Goal: Find specific page/section: Find specific page/section

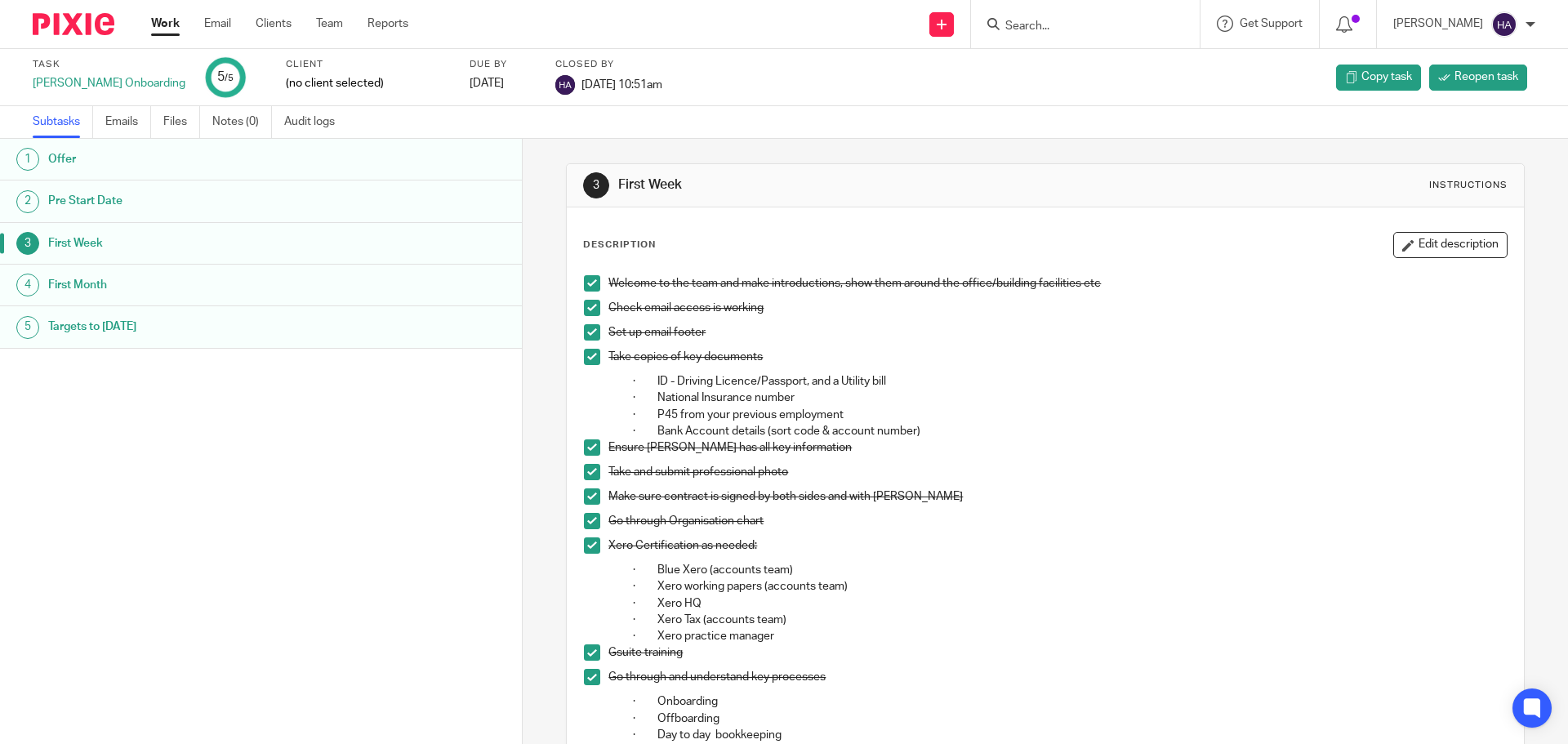
click at [1086, 15] on form at bounding box center [1091, 23] width 174 height 20
drag, startPoint x: 208, startPoint y: 31, endPoint x: 331, endPoint y: 26, distance: 123.1
click at [208, 31] on link "Email" at bounding box center [217, 23] width 27 height 17
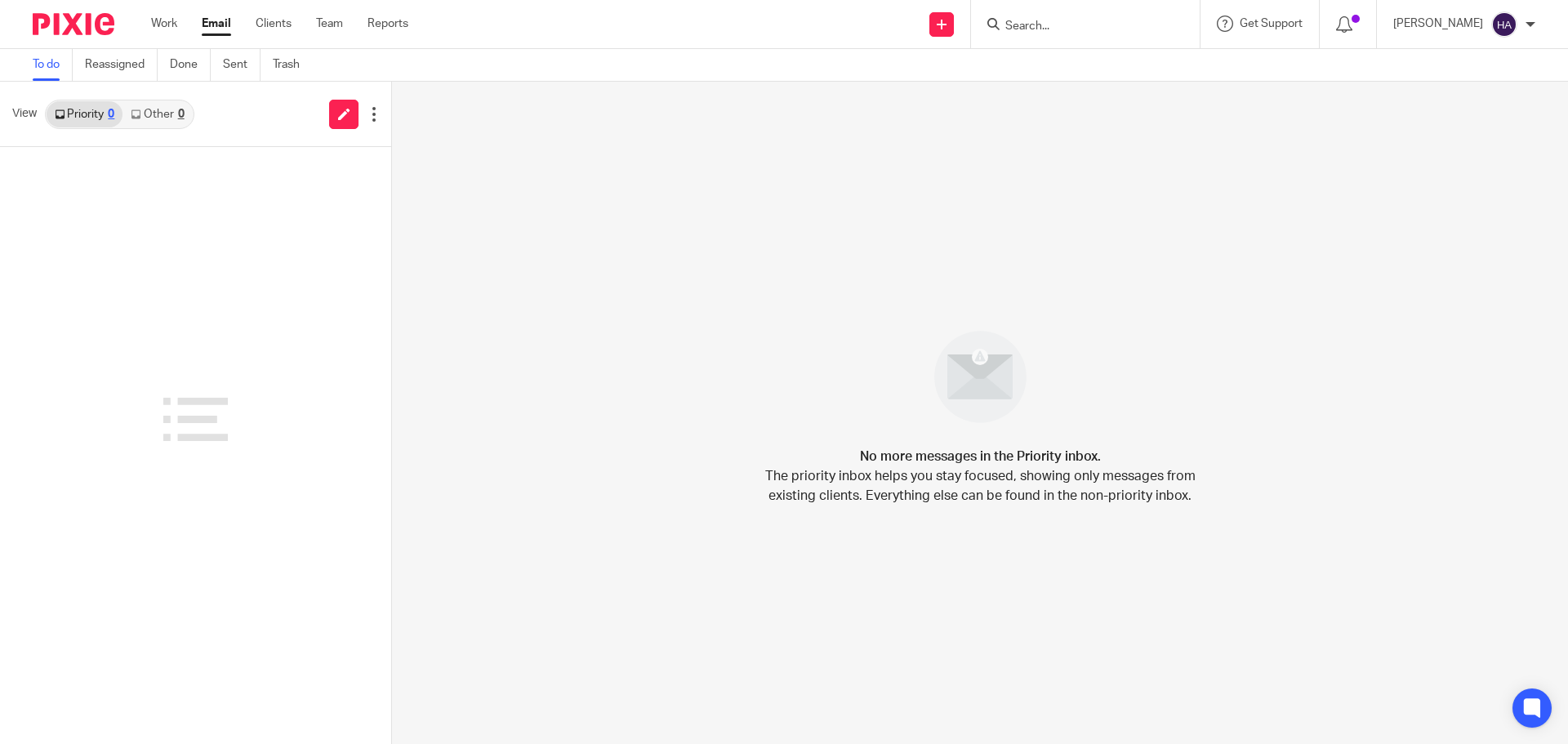
click at [1117, 23] on input "Search" at bounding box center [1077, 27] width 147 height 15
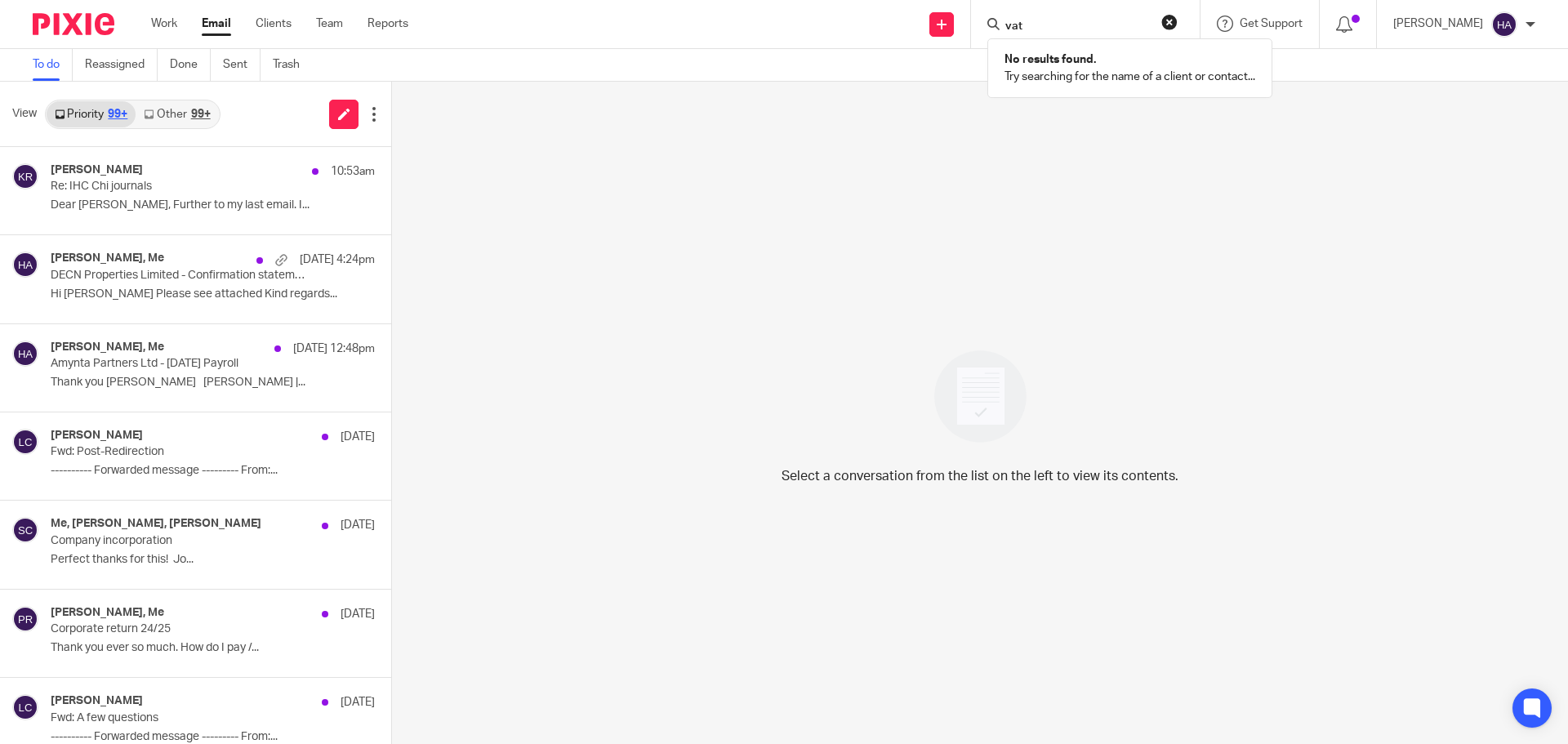
type input "vat"
click button "submit" at bounding box center [0, 0] width 0 height 0
click at [182, 26] on ul "Work Email Clients Team Reports" at bounding box center [292, 23] width 282 height 17
click at [153, 18] on link "Work" at bounding box center [164, 23] width 26 height 17
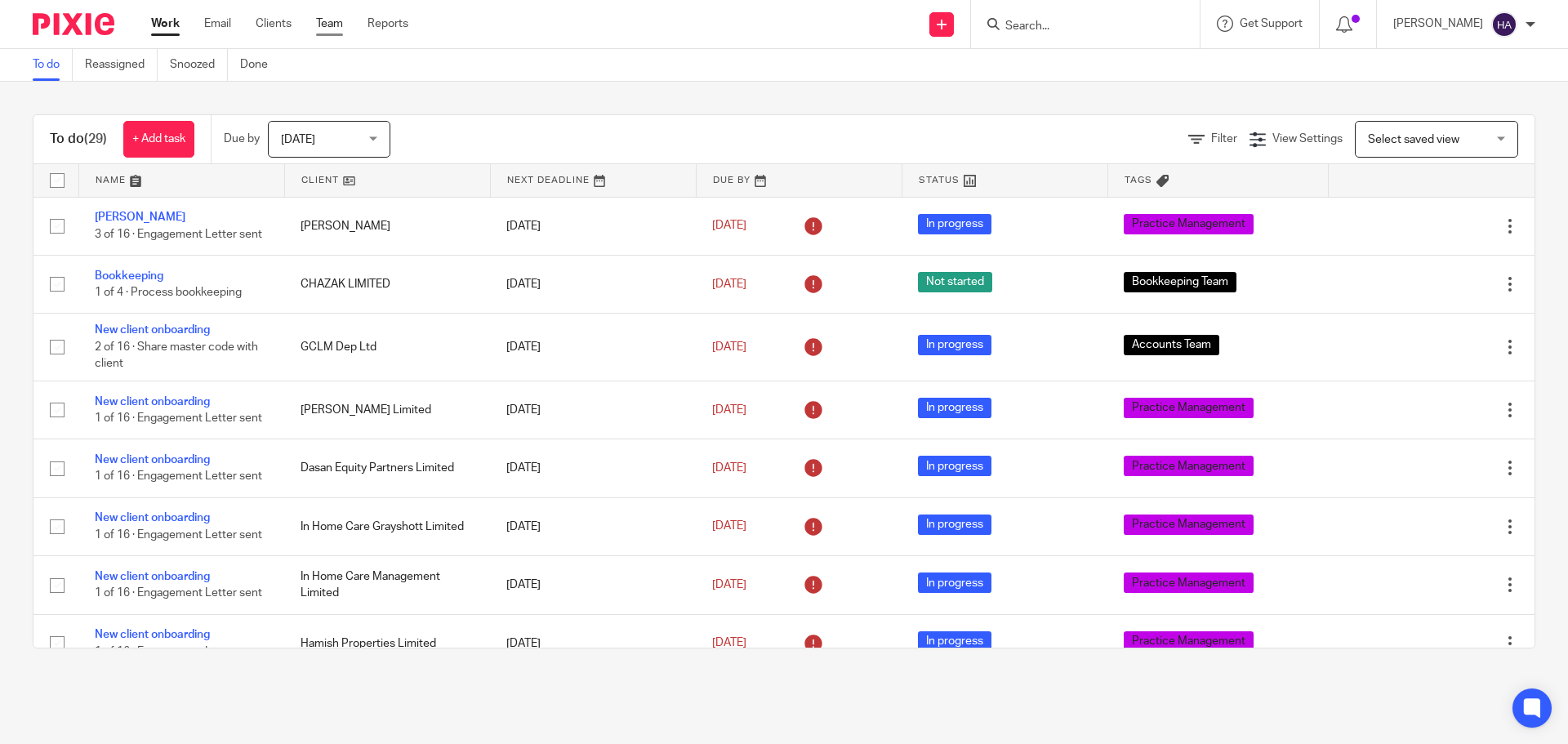
click at [342, 19] on link "Team" at bounding box center [329, 23] width 27 height 17
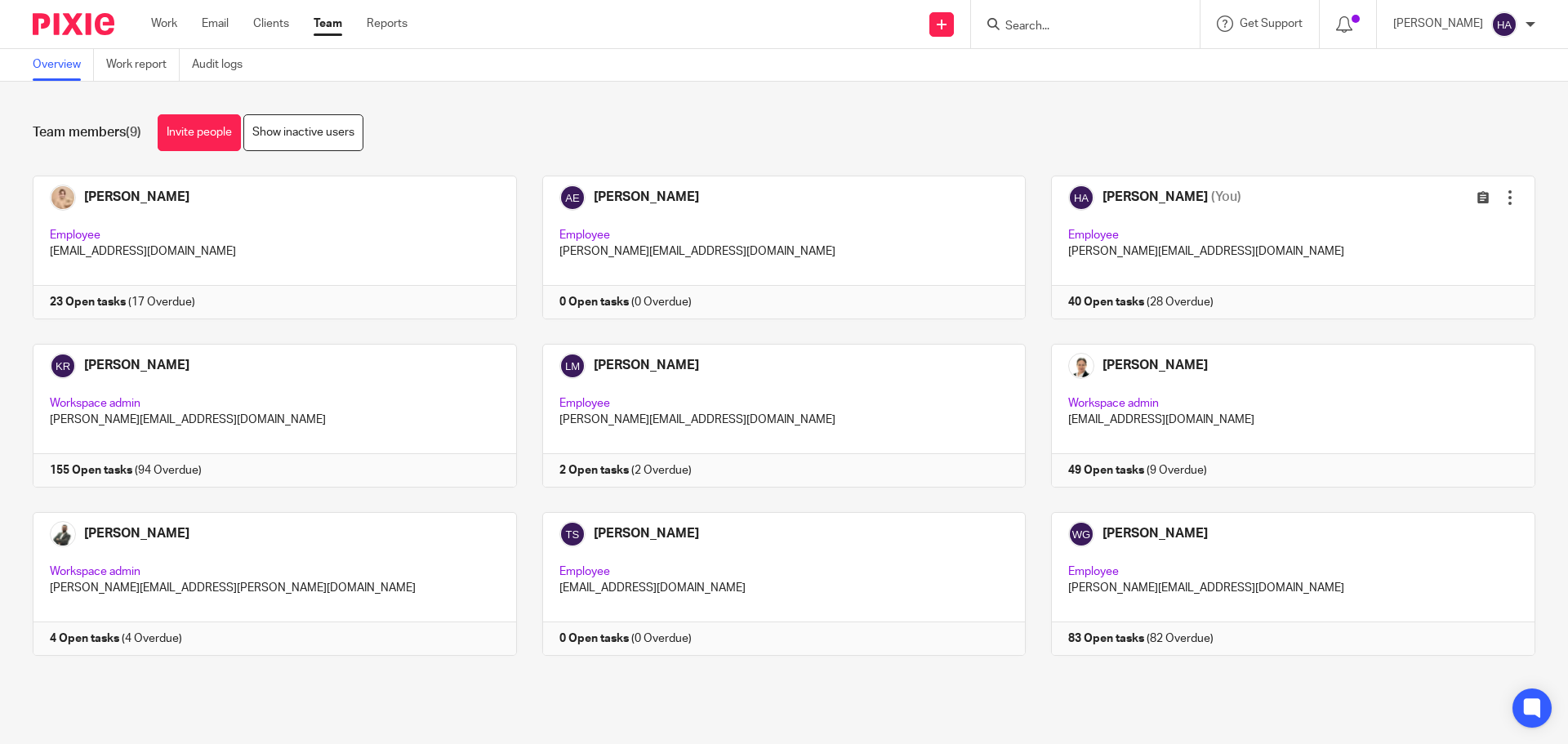
click at [232, 29] on ul "Work Email Clients Team Reports" at bounding box center [291, 23] width 281 height 17
click at [247, 28] on ul "Work Email Clients Team Reports" at bounding box center [291, 23] width 281 height 17
click at [268, 27] on link "Clients" at bounding box center [270, 23] width 36 height 17
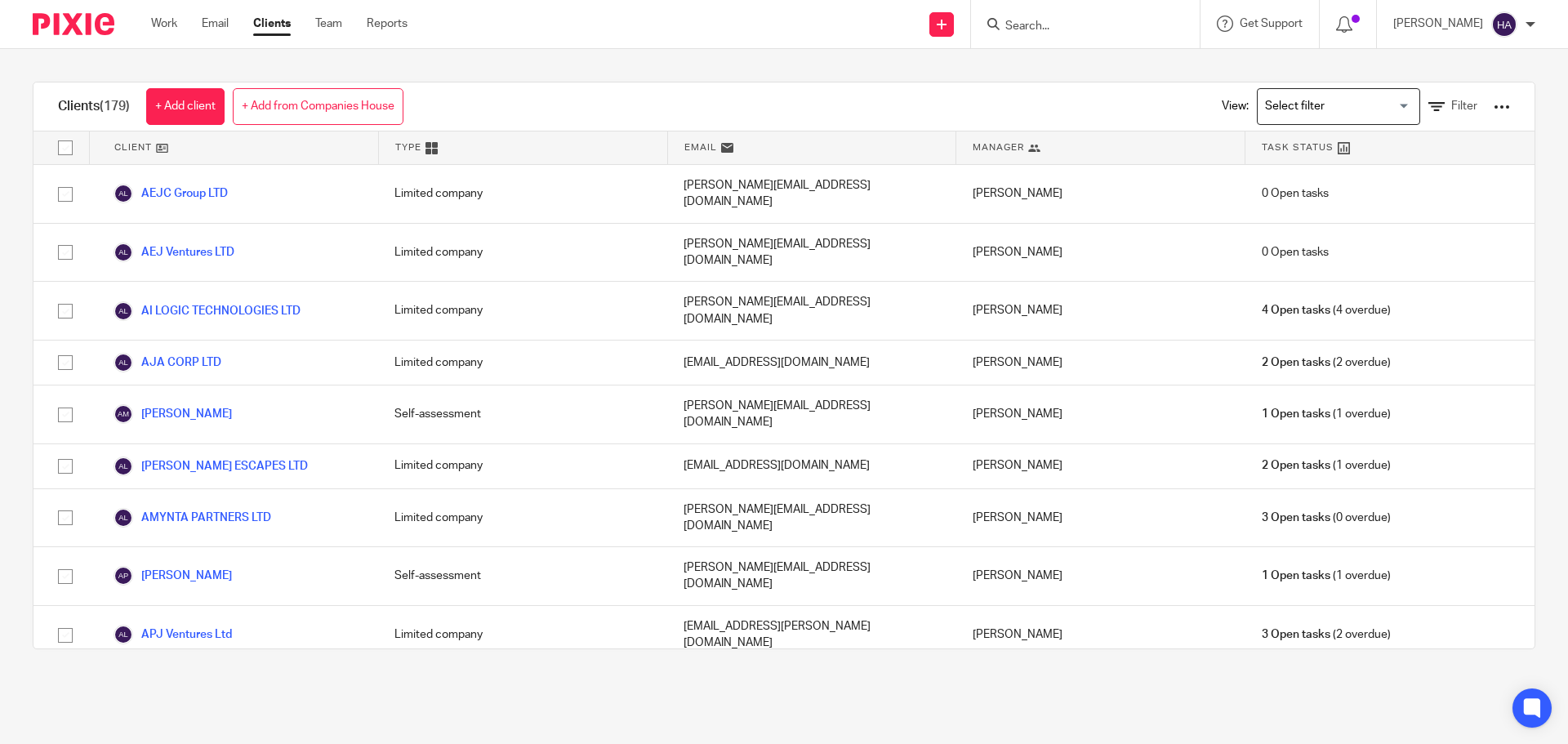
click at [1431, 96] on div "View: Loading... Filter" at bounding box center [1353, 106] width 313 height 48
click at [1431, 99] on link "Filter" at bounding box center [1452, 107] width 49 height 17
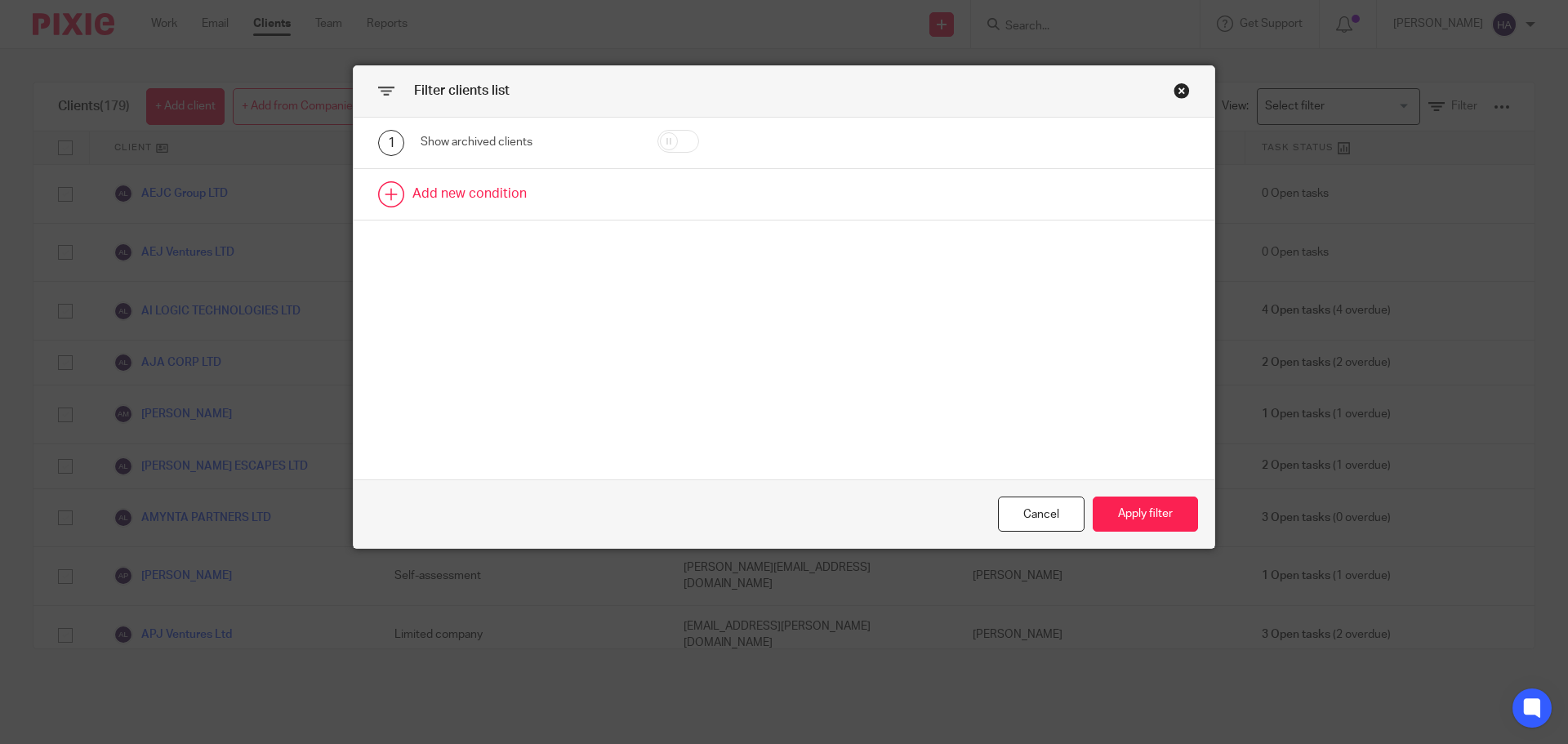
click at [541, 180] on link at bounding box center [784, 194] width 860 height 50
click at [588, 206] on div "Field" at bounding box center [526, 200] width 211 height 37
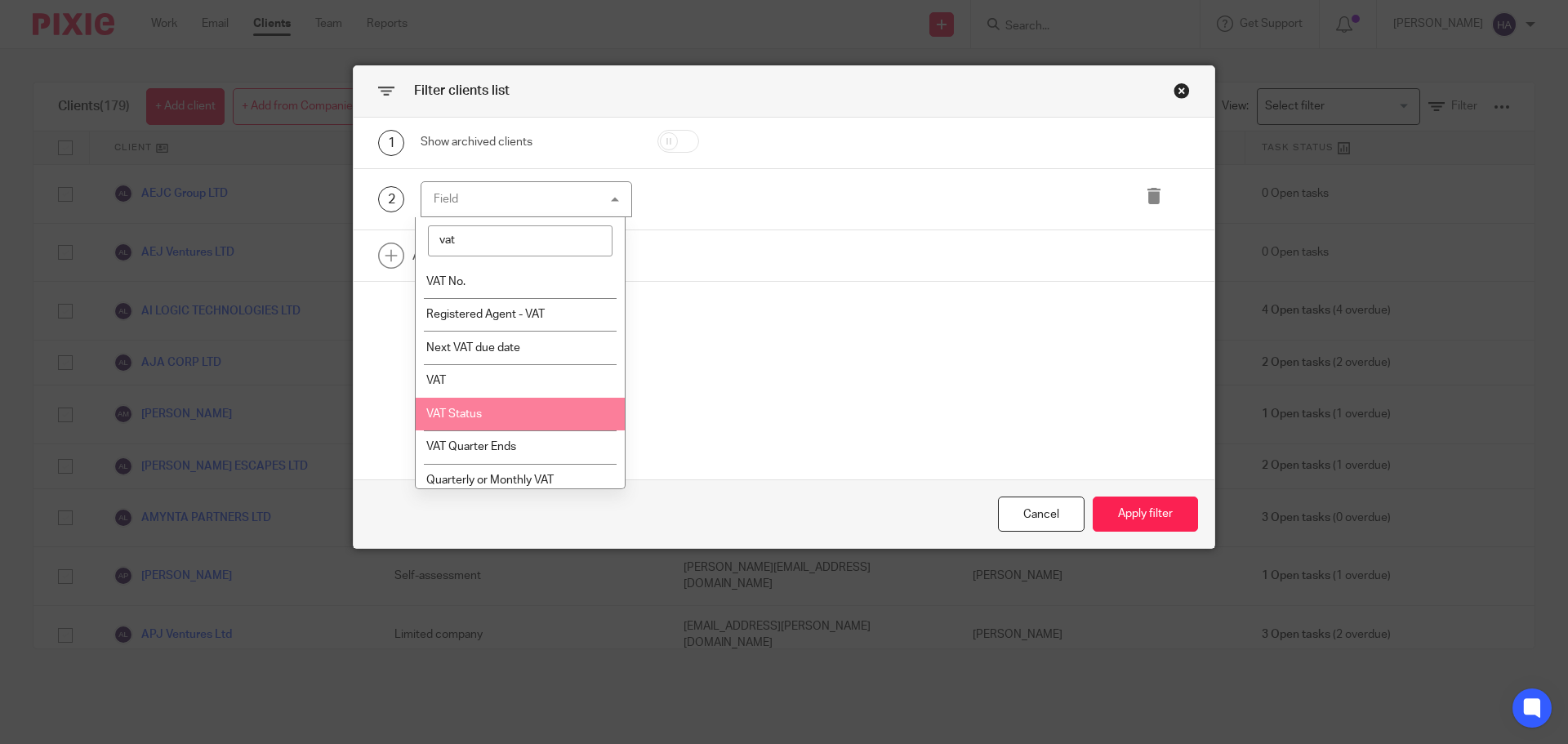
scroll to position [59, 0]
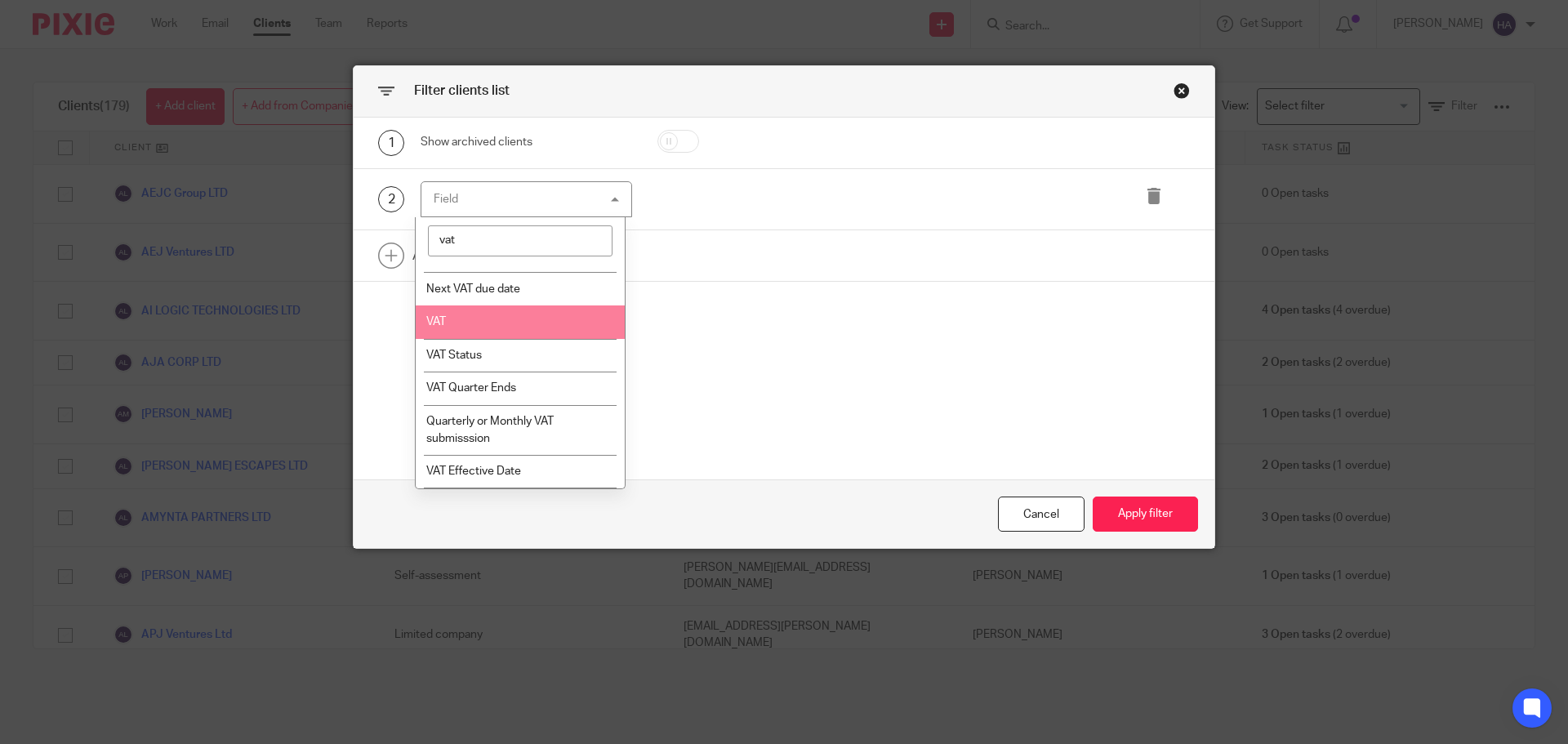
type input "vat"
click at [499, 330] on li "VAT" at bounding box center [520, 322] width 209 height 34
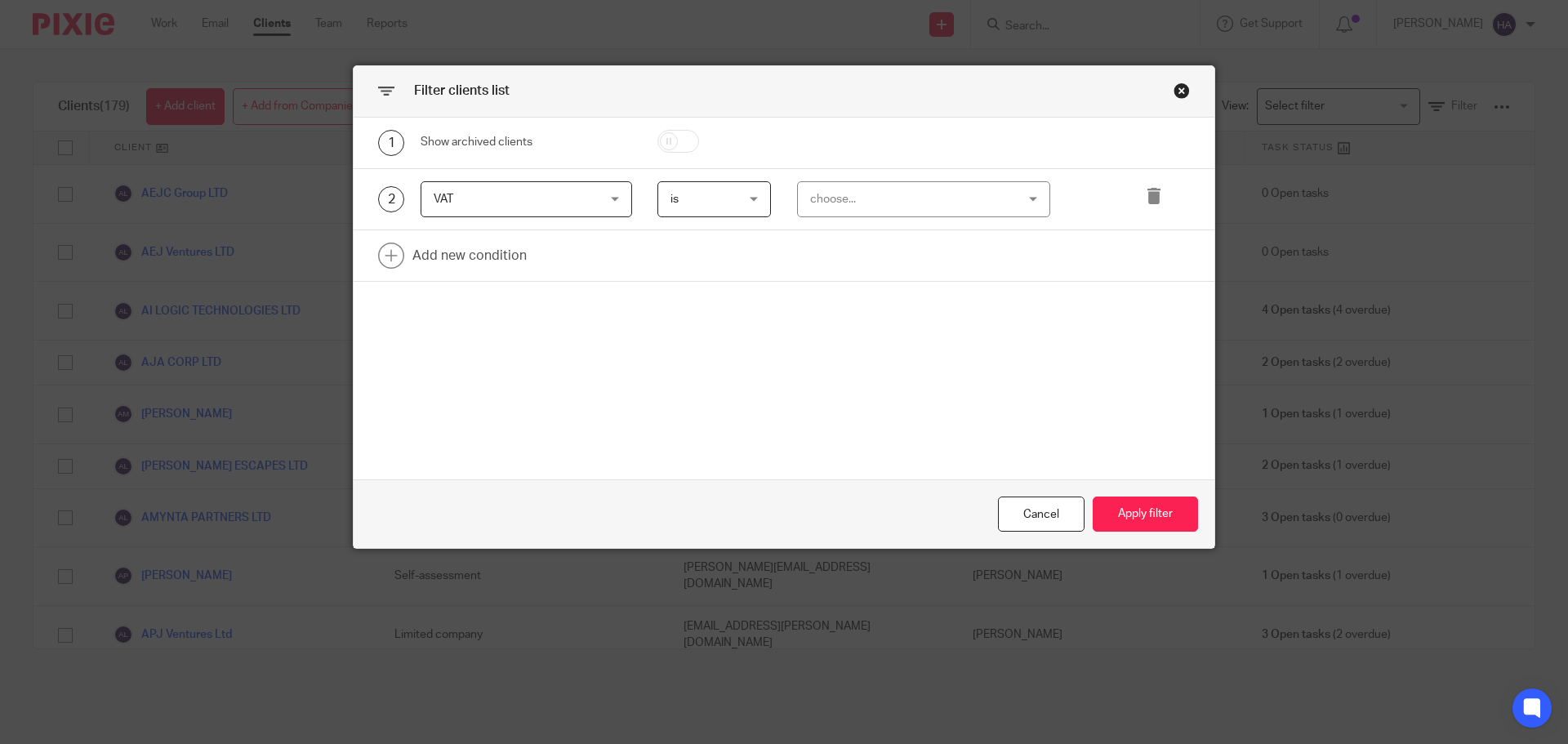
click at [884, 203] on div "choose..." at bounding box center [906, 199] width 192 height 34
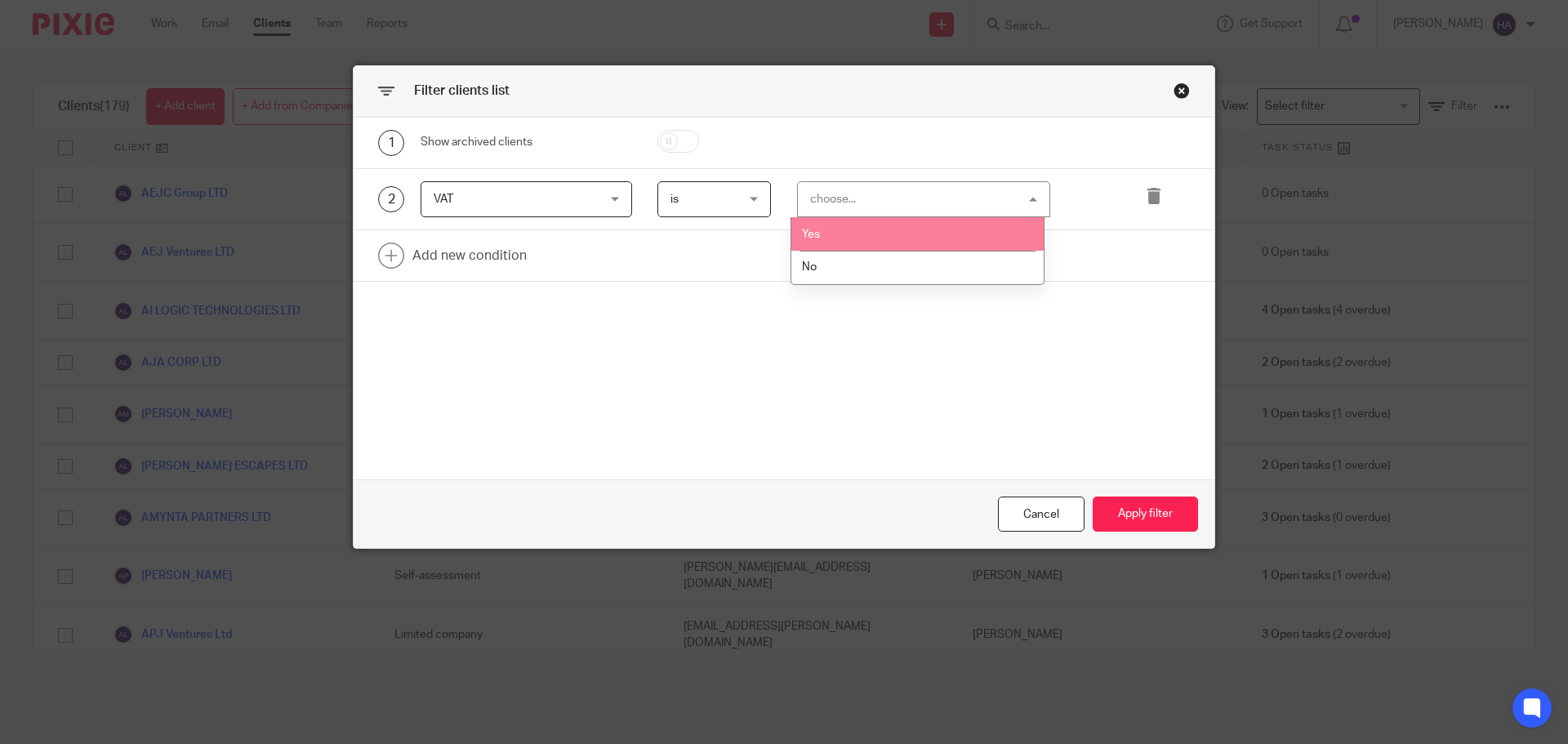
click at [870, 229] on li "Yes" at bounding box center [917, 234] width 252 height 34
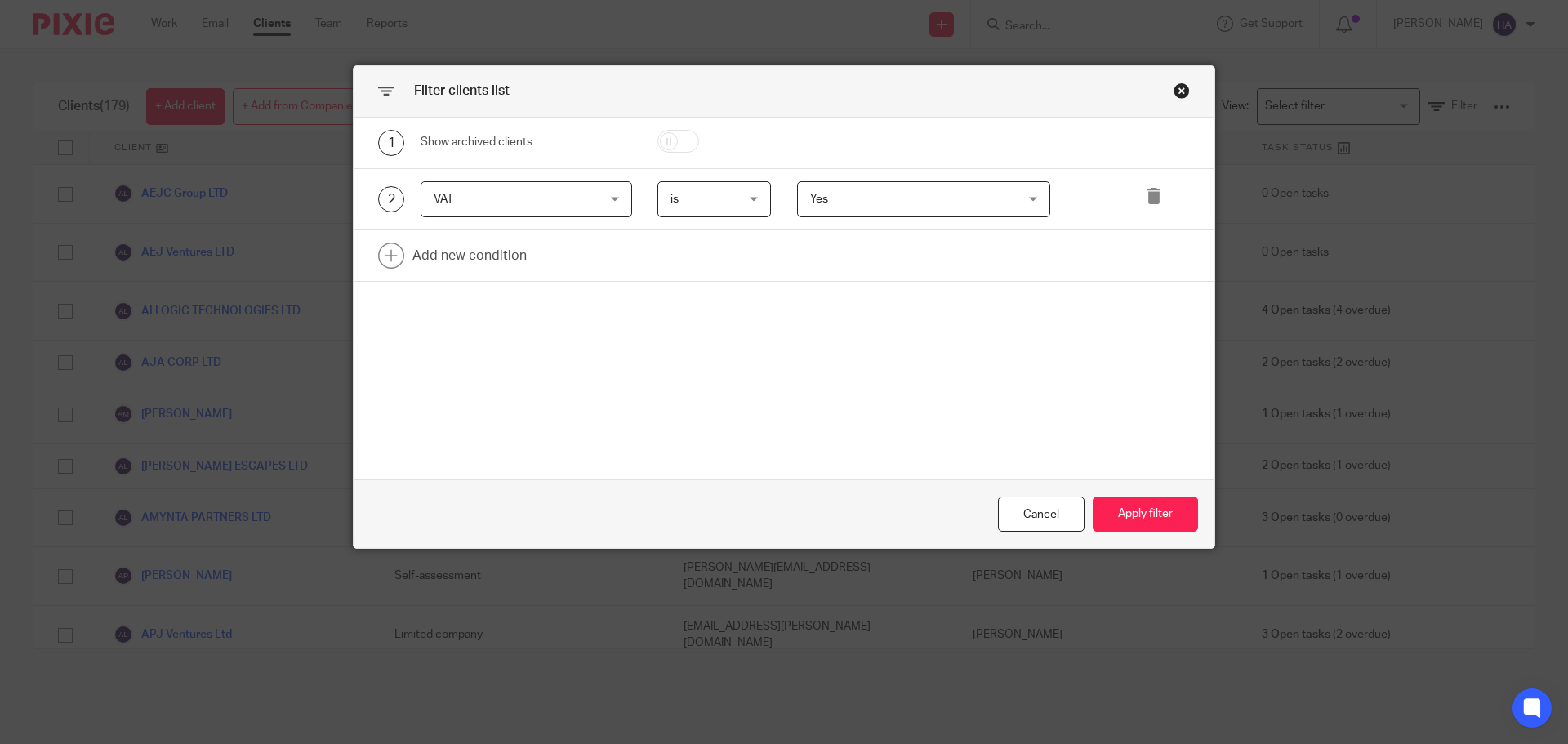
click at [743, 198] on span "is" at bounding box center [710, 199] width 80 height 34
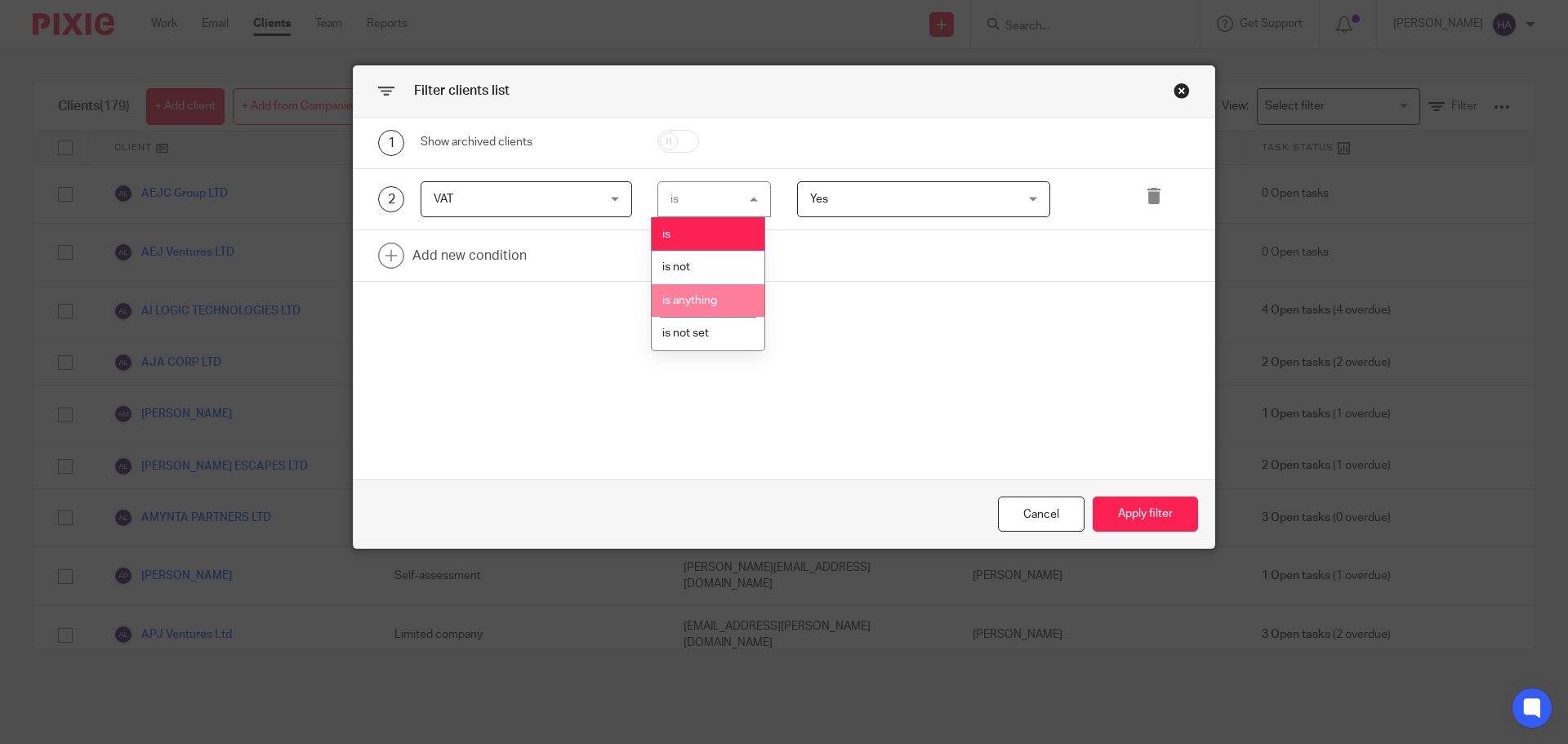
click at [698, 301] on span "is anything" at bounding box center [689, 300] width 55 height 11
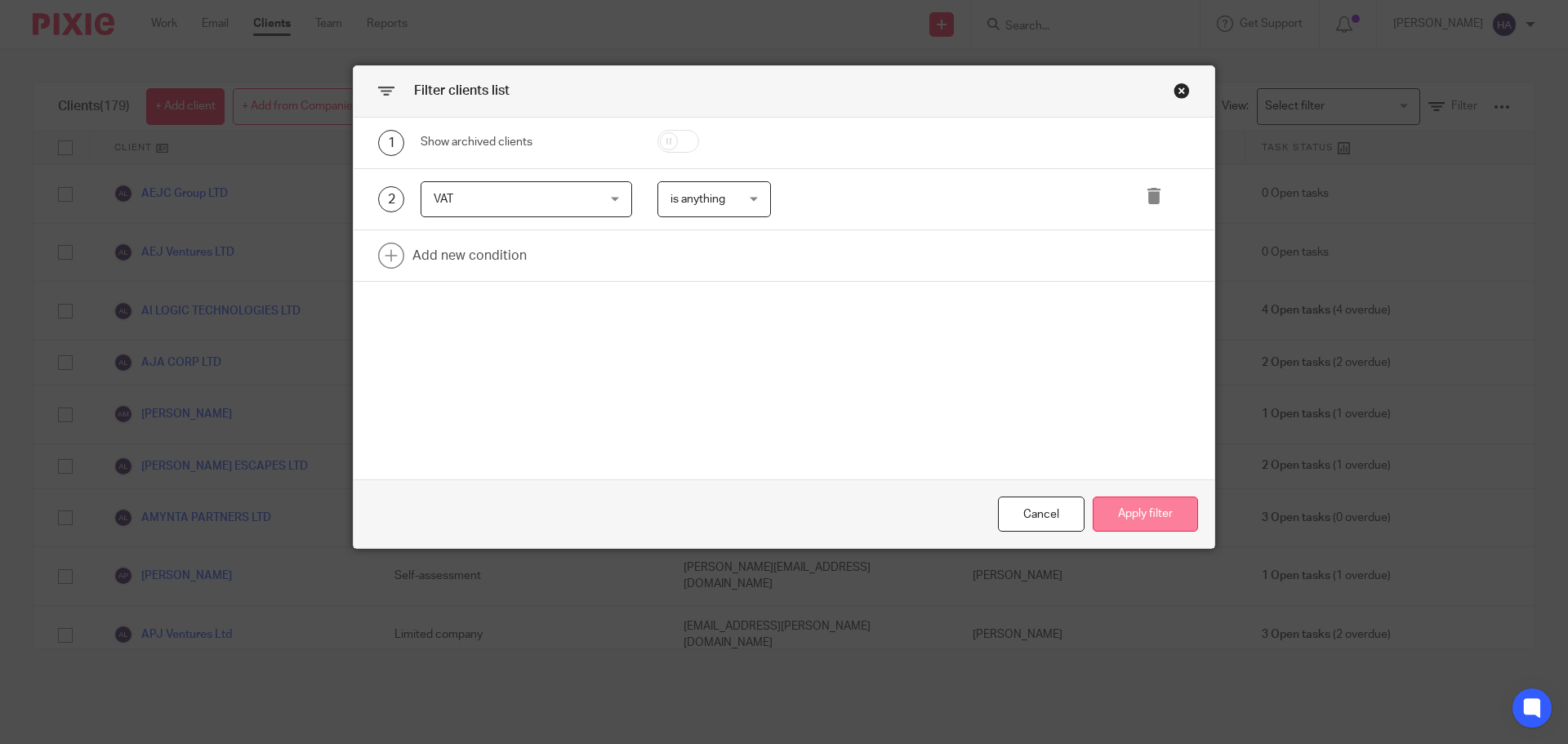
click at [1130, 515] on button "Apply filter" at bounding box center [1145, 514] width 105 height 35
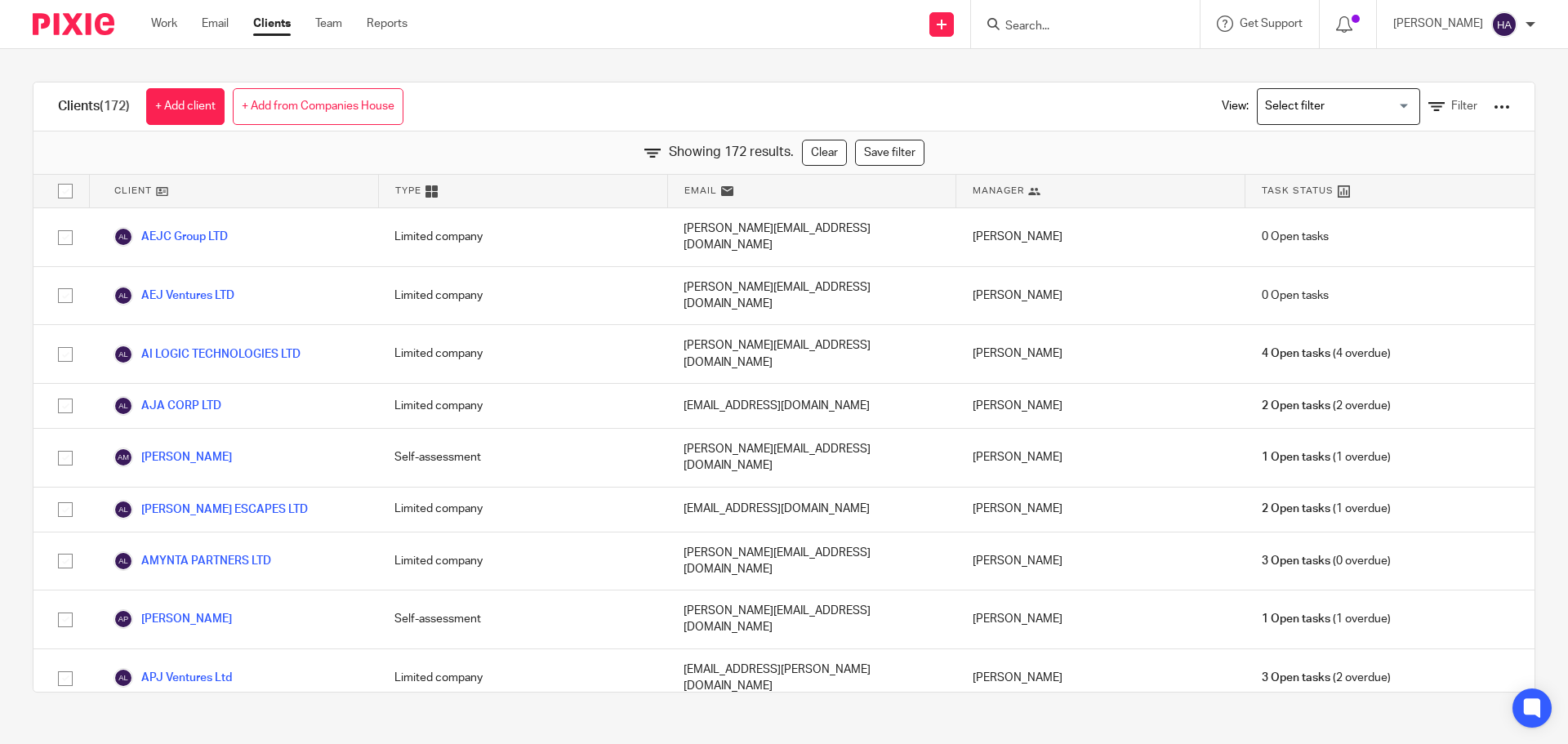
click at [1326, 94] on input "Search for option" at bounding box center [1335, 106] width 151 height 29
click at [1428, 109] on icon at bounding box center [1436, 107] width 17 height 17
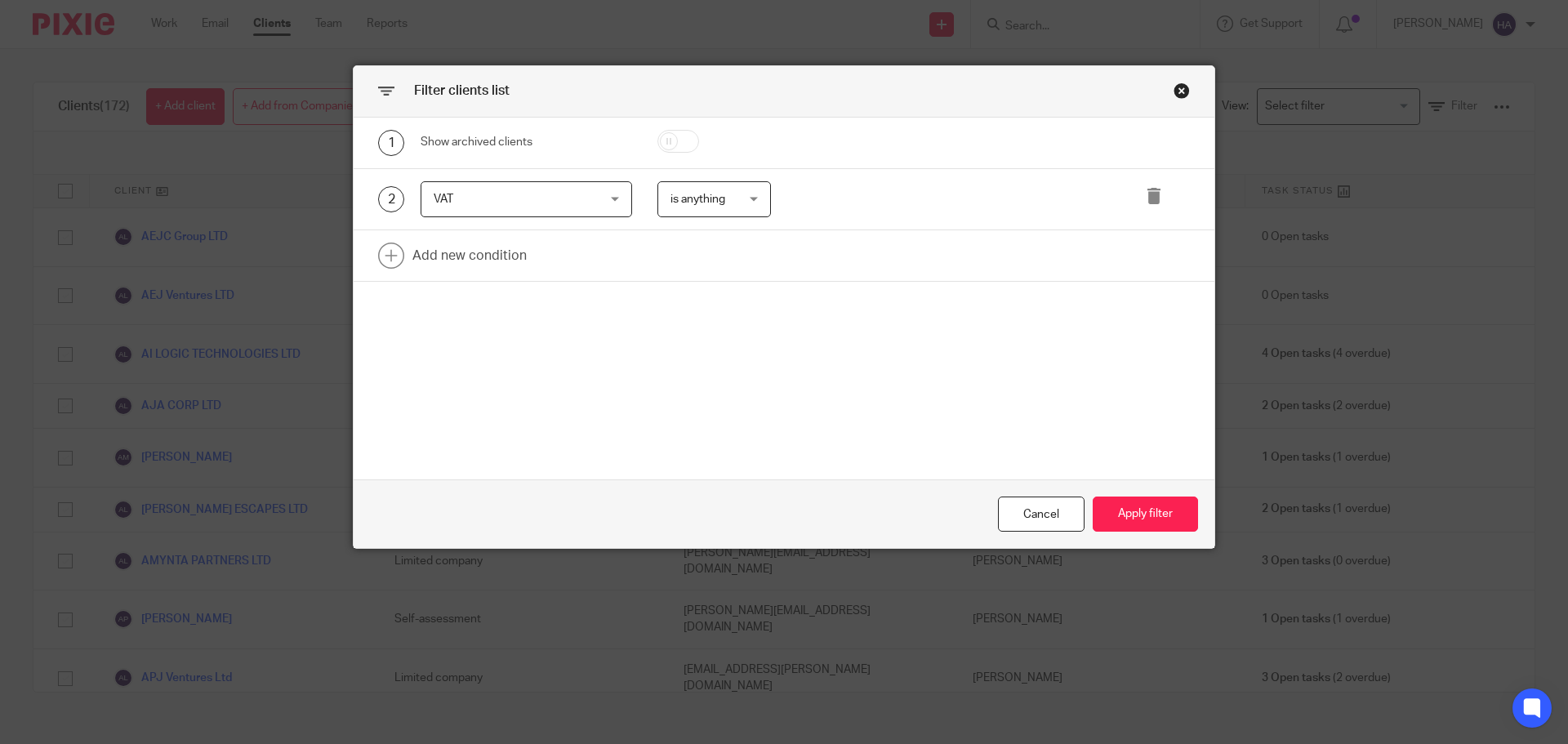
click at [728, 205] on span "is anything" at bounding box center [710, 199] width 80 height 34
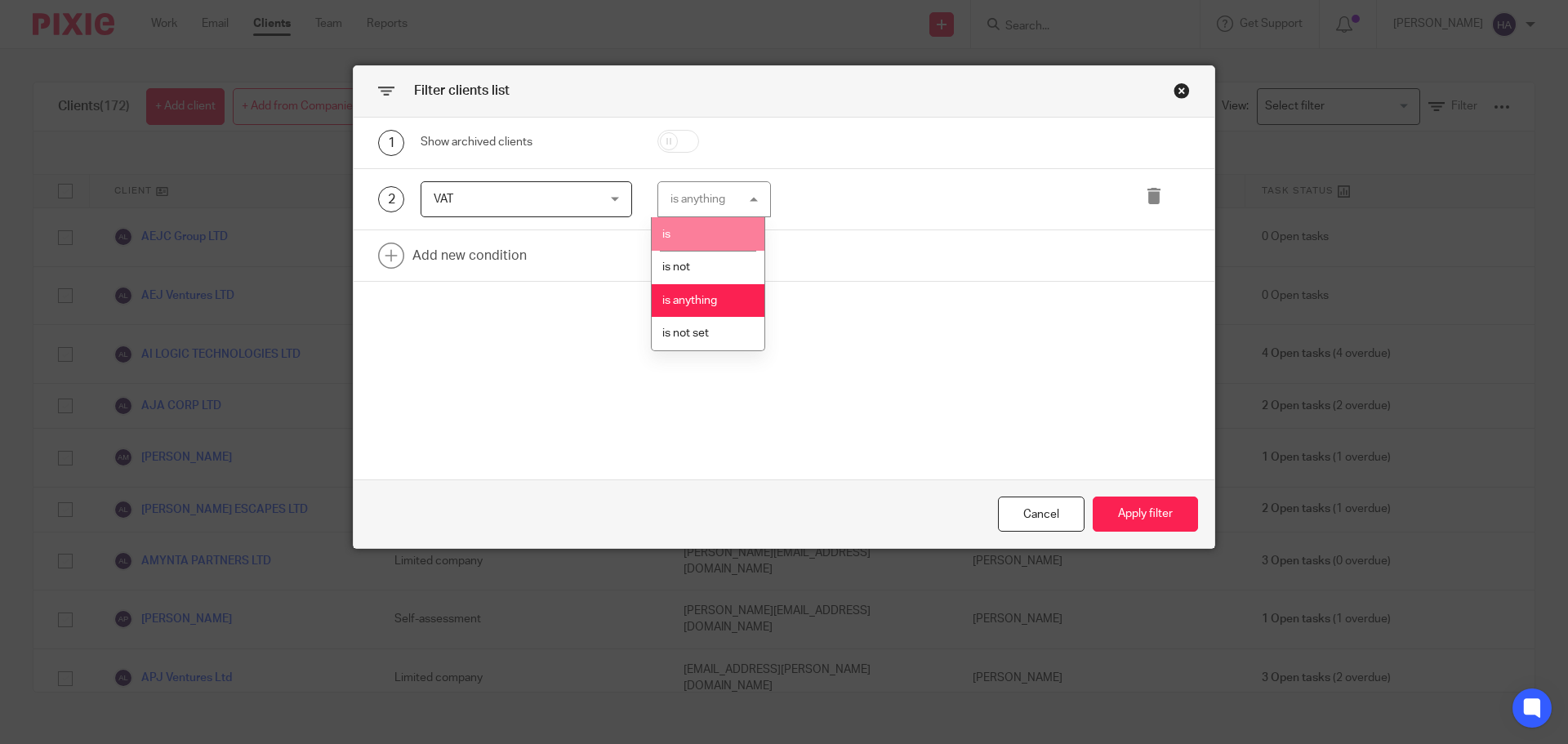
click at [689, 223] on li "is" at bounding box center [708, 234] width 113 height 34
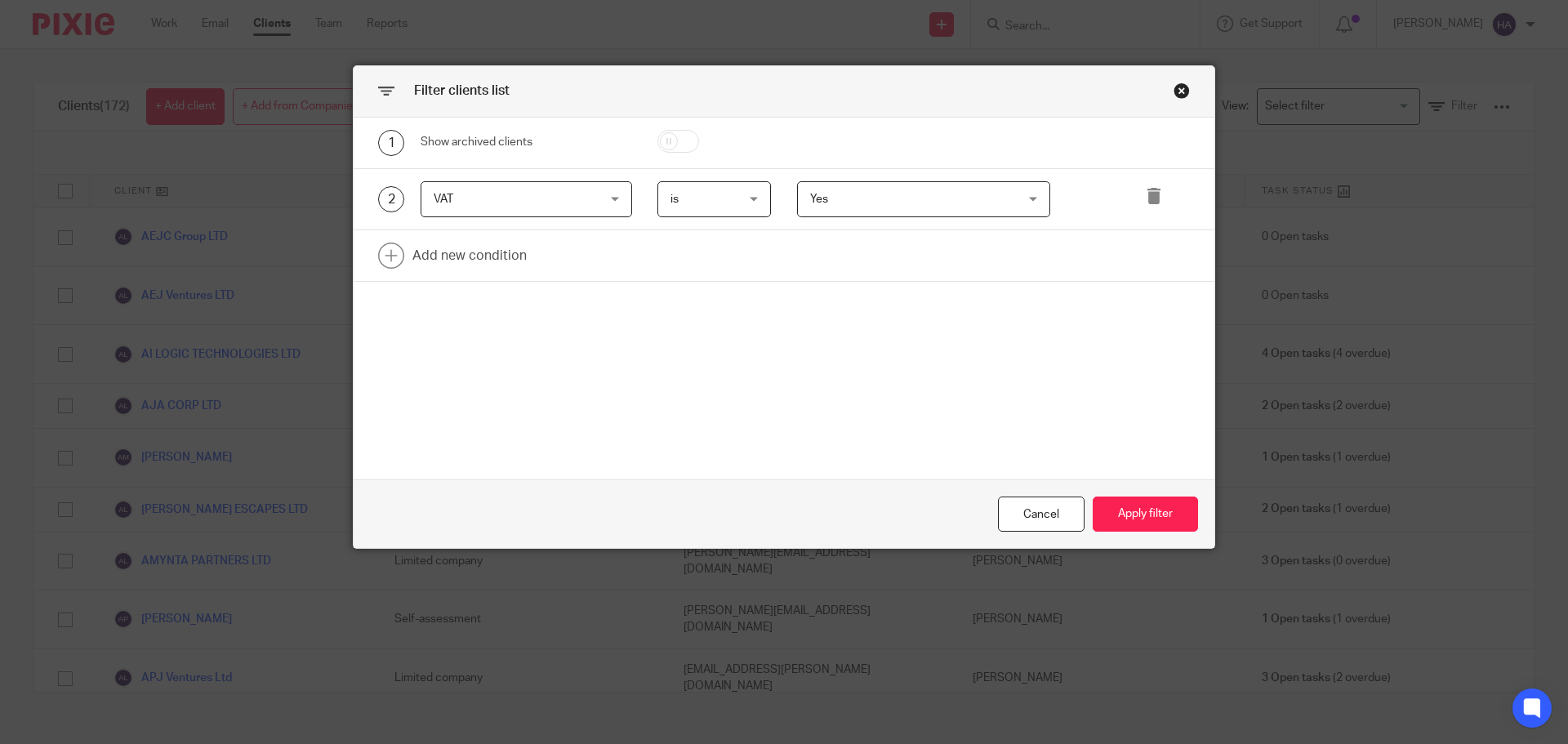
click at [865, 183] on span "Yes" at bounding box center [906, 199] width 192 height 34
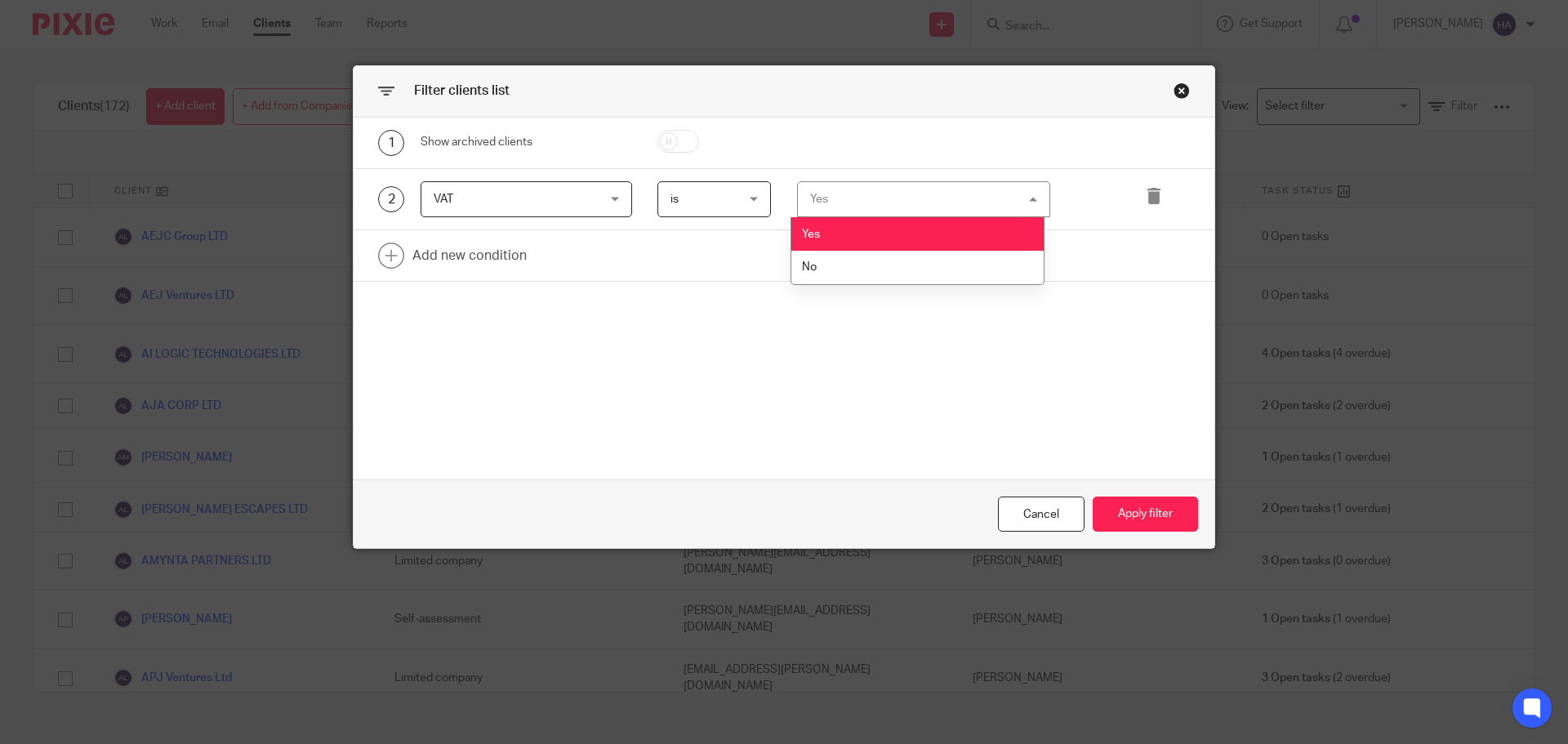
click at [879, 186] on div "Yes Yes" at bounding box center [924, 200] width 254 height 37
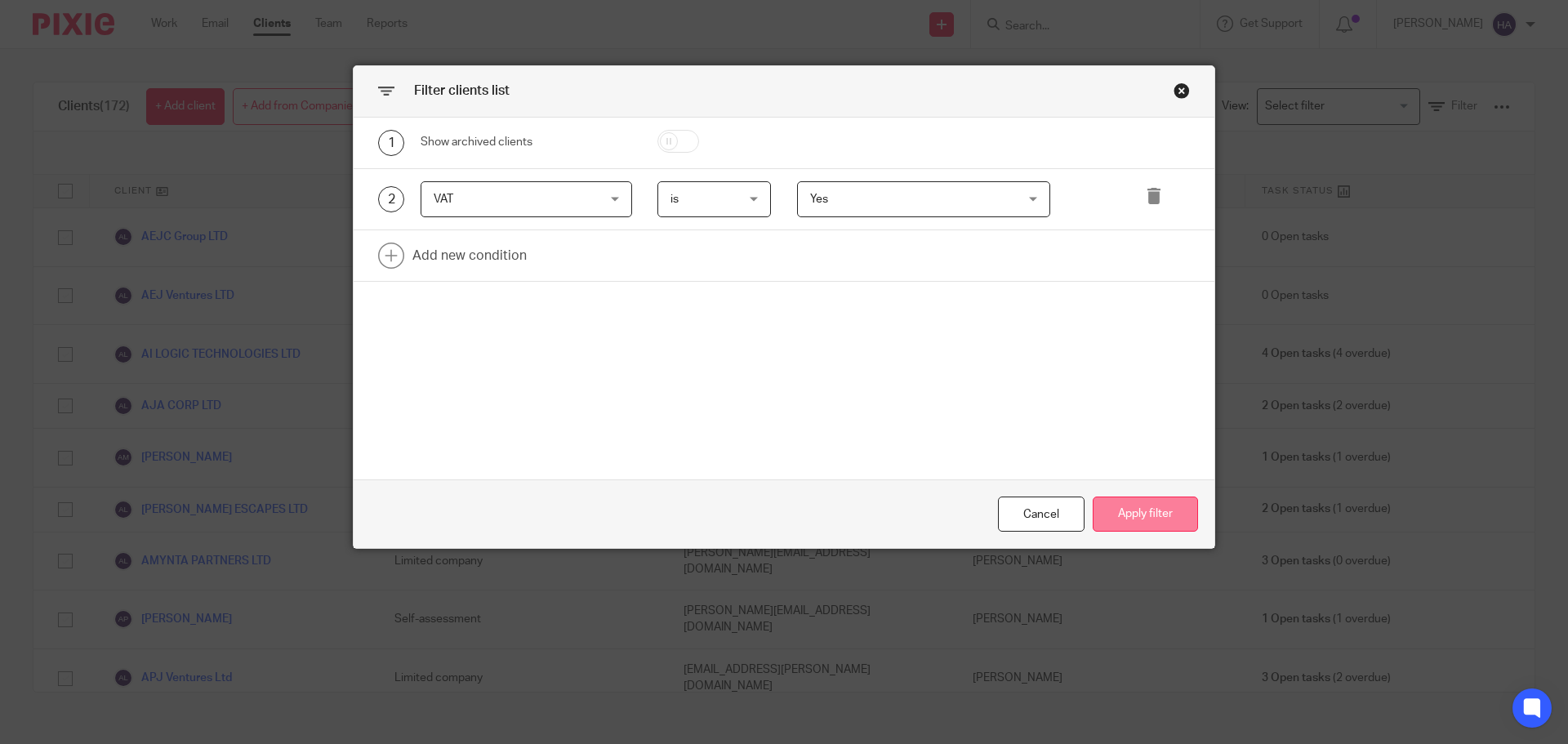
click at [1118, 528] on button "Apply filter" at bounding box center [1145, 514] width 105 height 35
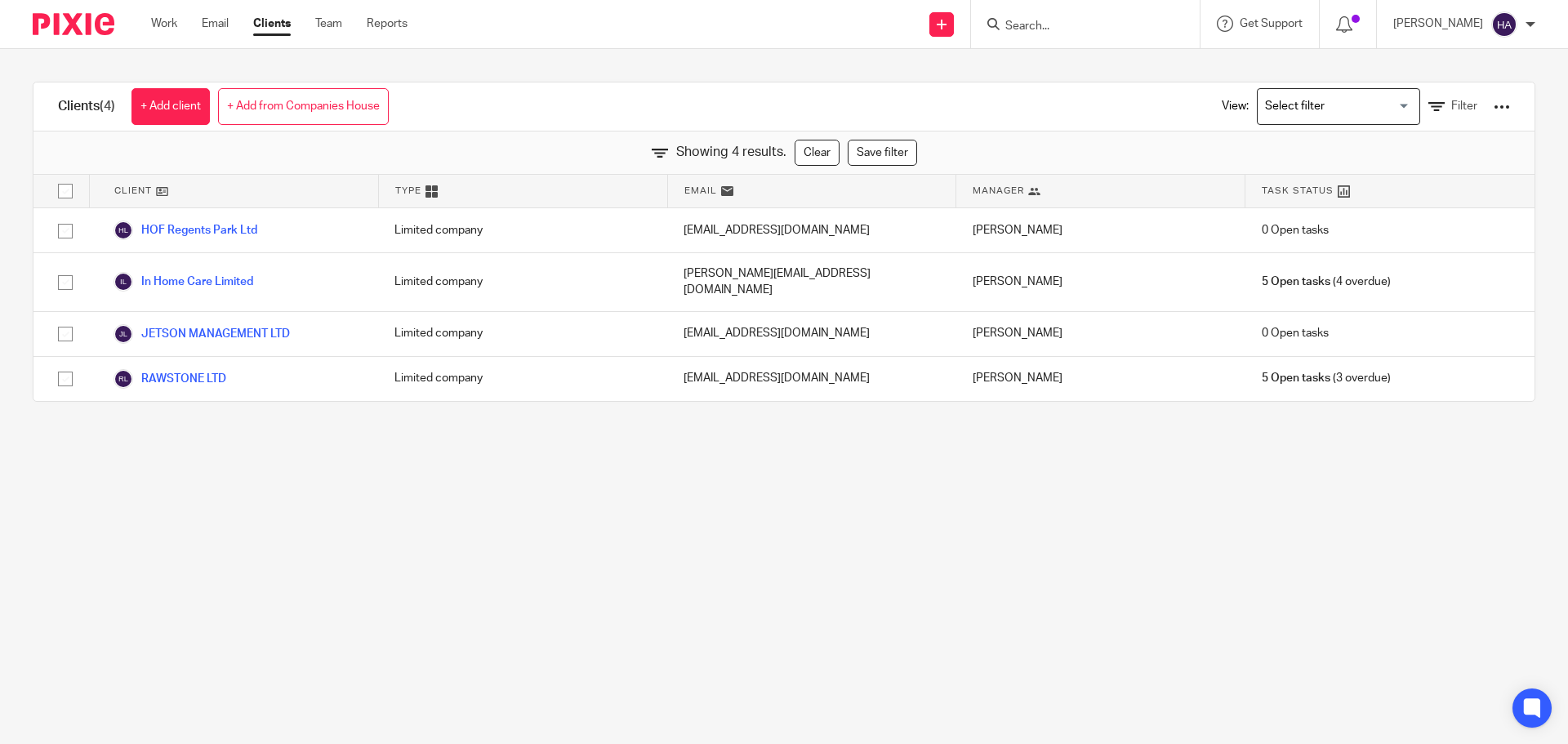
click at [490, 432] on main "Clients (4) + Add client + Add from Companies House View: Loading... Filter Sho…" at bounding box center [784, 372] width 1568 height 744
